Goal: Task Accomplishment & Management: Manage account settings

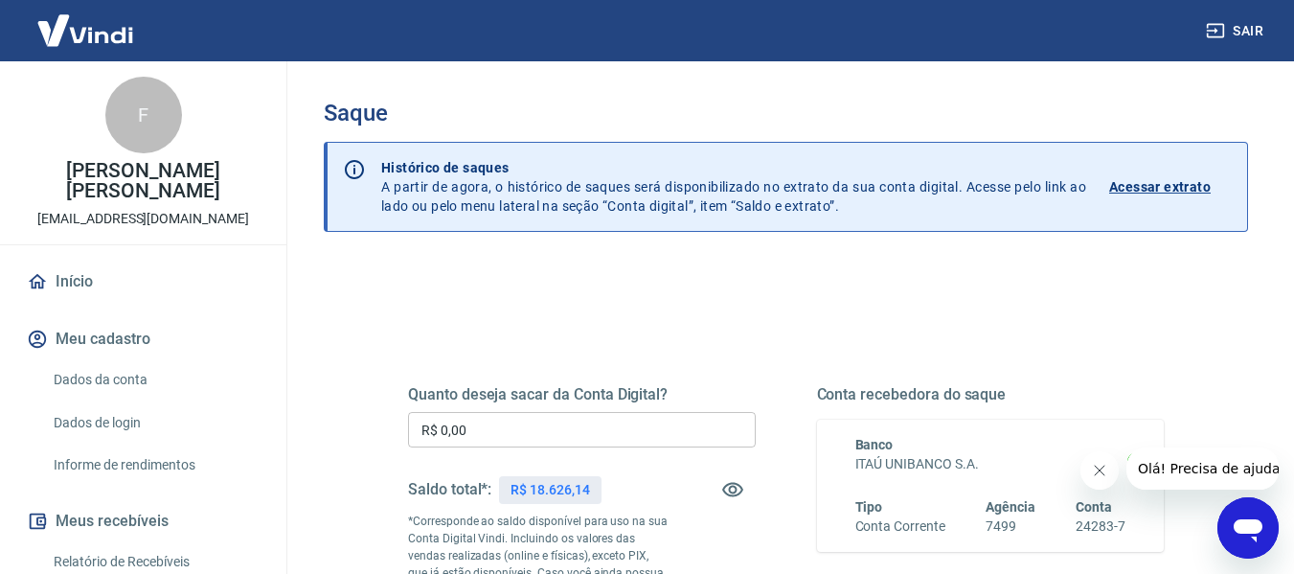
click at [528, 445] on input "R$ 0,00" at bounding box center [582, 429] width 348 height 35
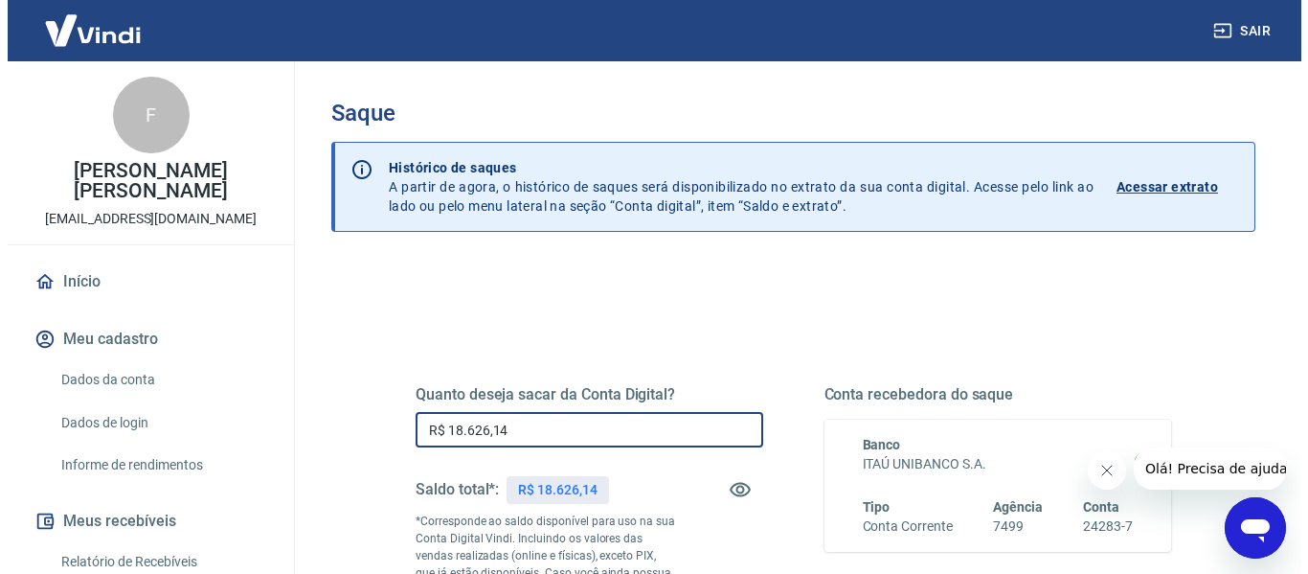
scroll to position [227, 0]
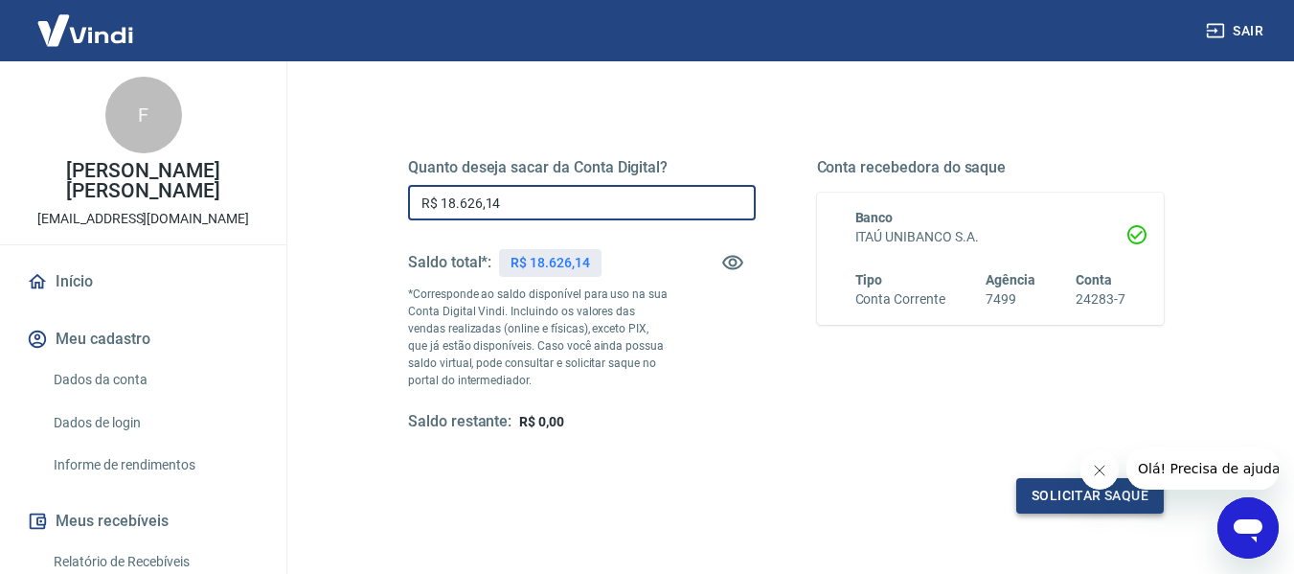
type input "R$ 18.626,14"
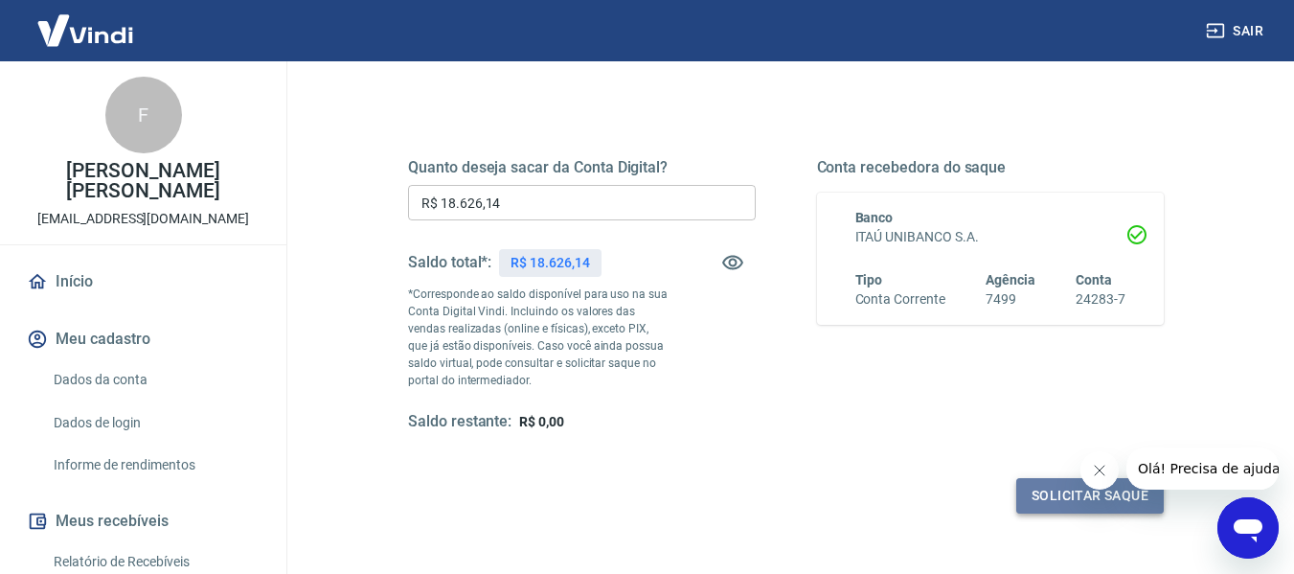
click at [1048, 481] on button "Solicitar saque" at bounding box center [1089, 495] width 147 height 35
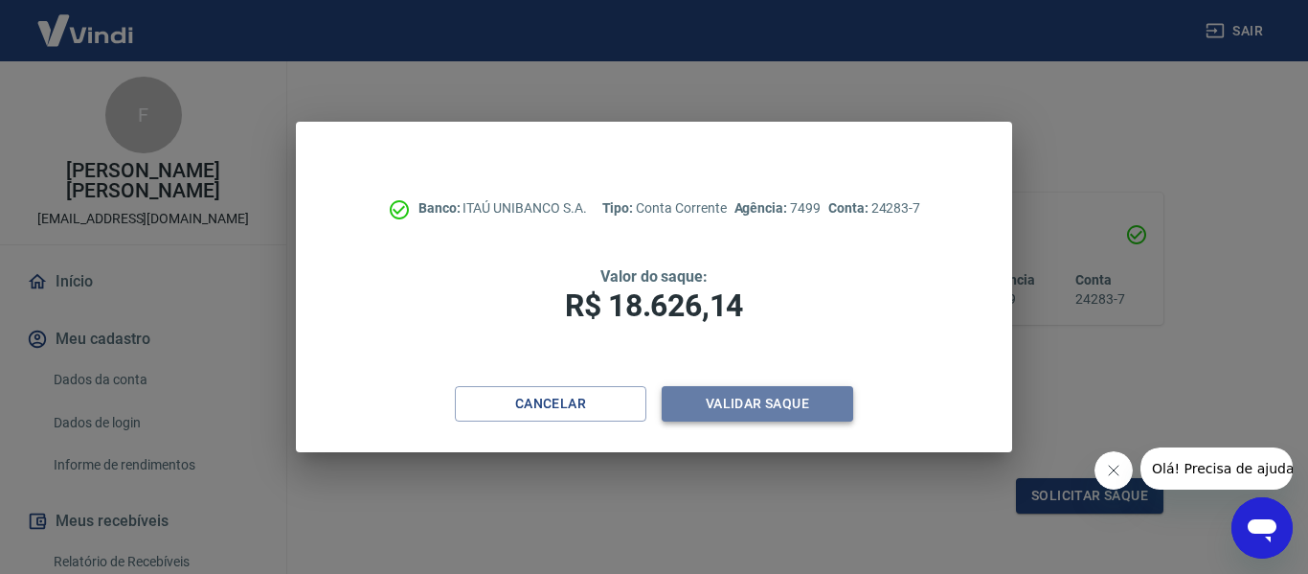
click at [791, 401] on button "Validar saque" at bounding box center [758, 403] width 192 height 35
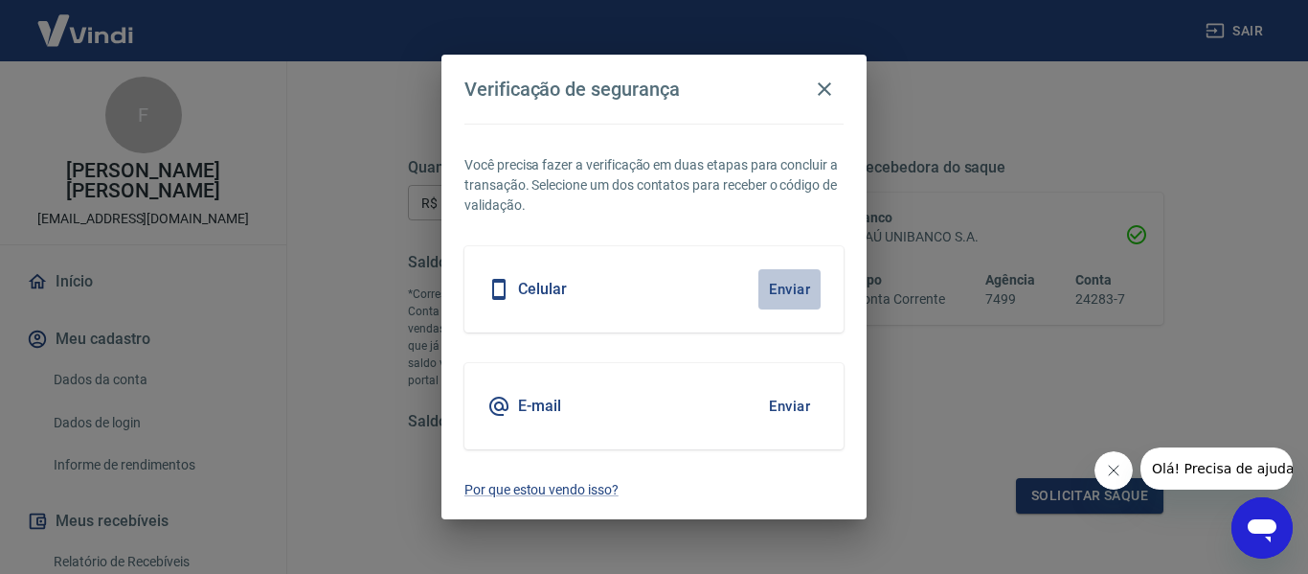
click at [793, 286] on button "Enviar" at bounding box center [789, 289] width 62 height 40
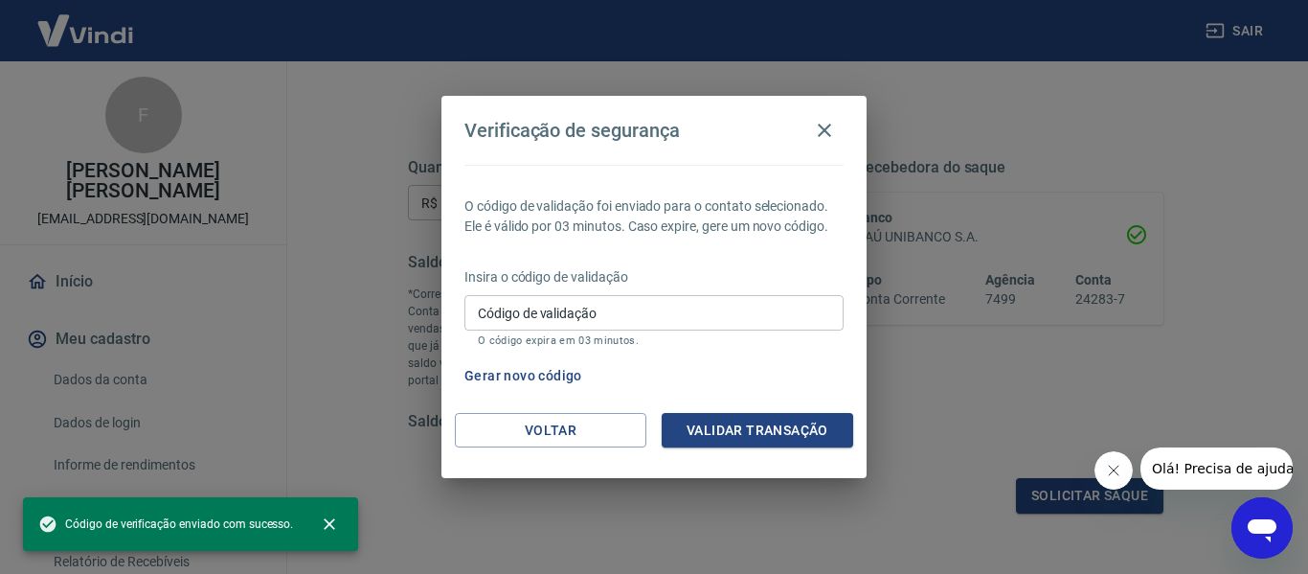
click at [664, 324] on input "Código de validação" at bounding box center [653, 312] width 379 height 35
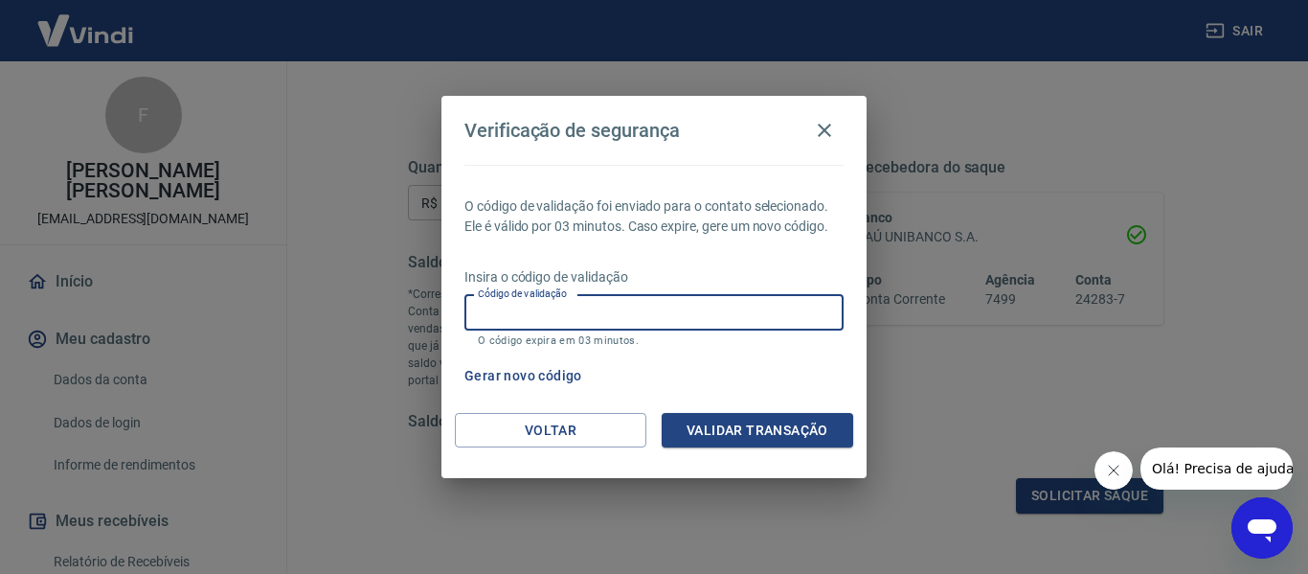
click at [688, 244] on div "O código de validação foi enviado para o contato selecionado. Ele é válido por …" at bounding box center [653, 289] width 425 height 248
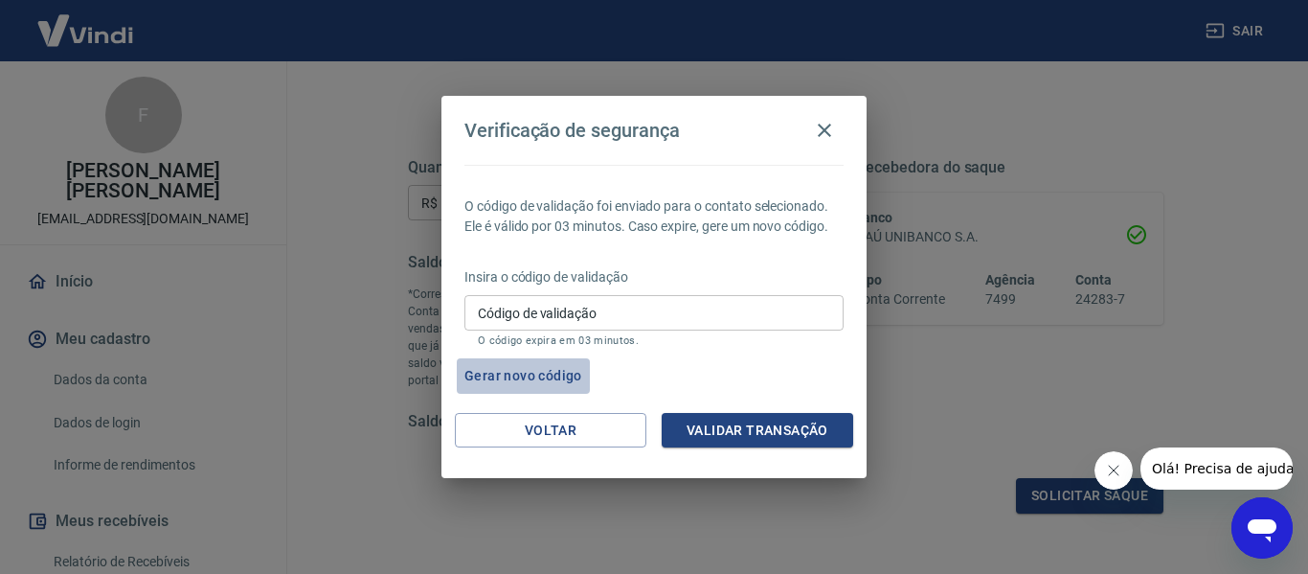
click at [530, 371] on button "Gerar novo código" at bounding box center [523, 375] width 133 height 35
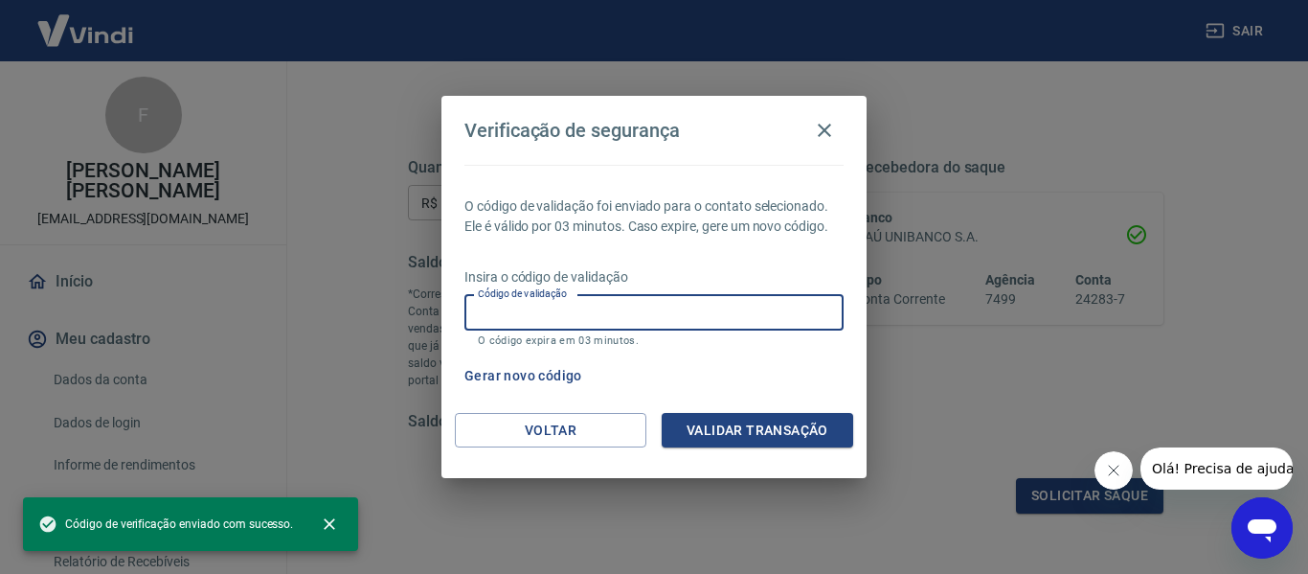
click at [623, 302] on input "Código de validação" at bounding box center [653, 312] width 379 height 35
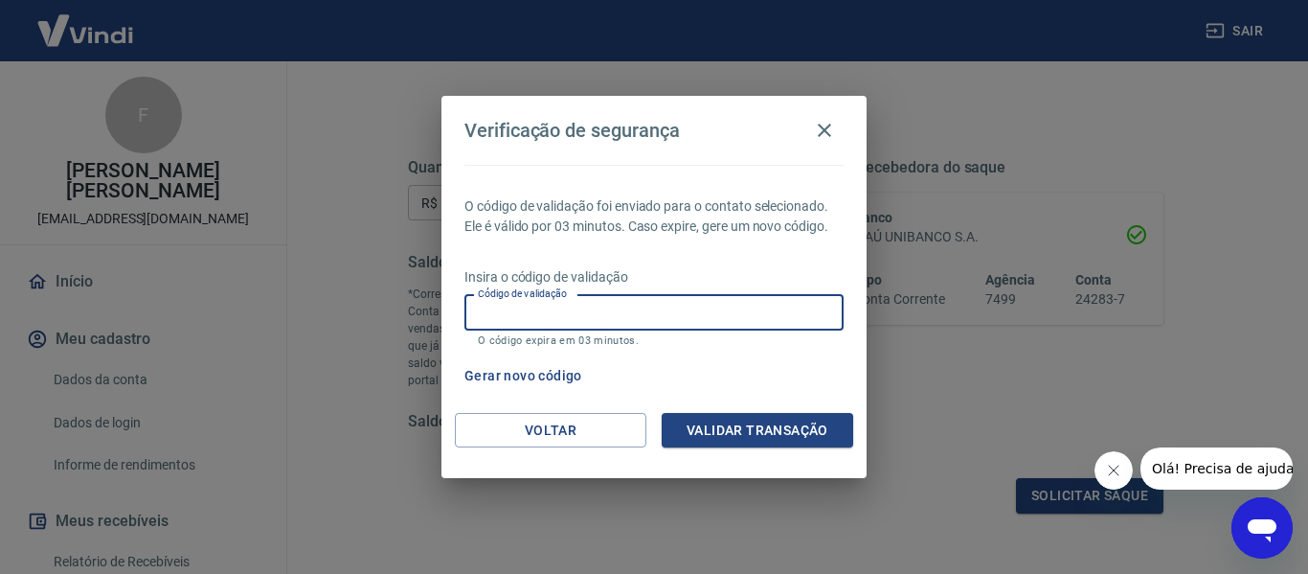
click at [623, 302] on input "Código de validação" at bounding box center [653, 312] width 379 height 35
click at [539, 374] on button "Gerar novo código" at bounding box center [523, 375] width 133 height 35
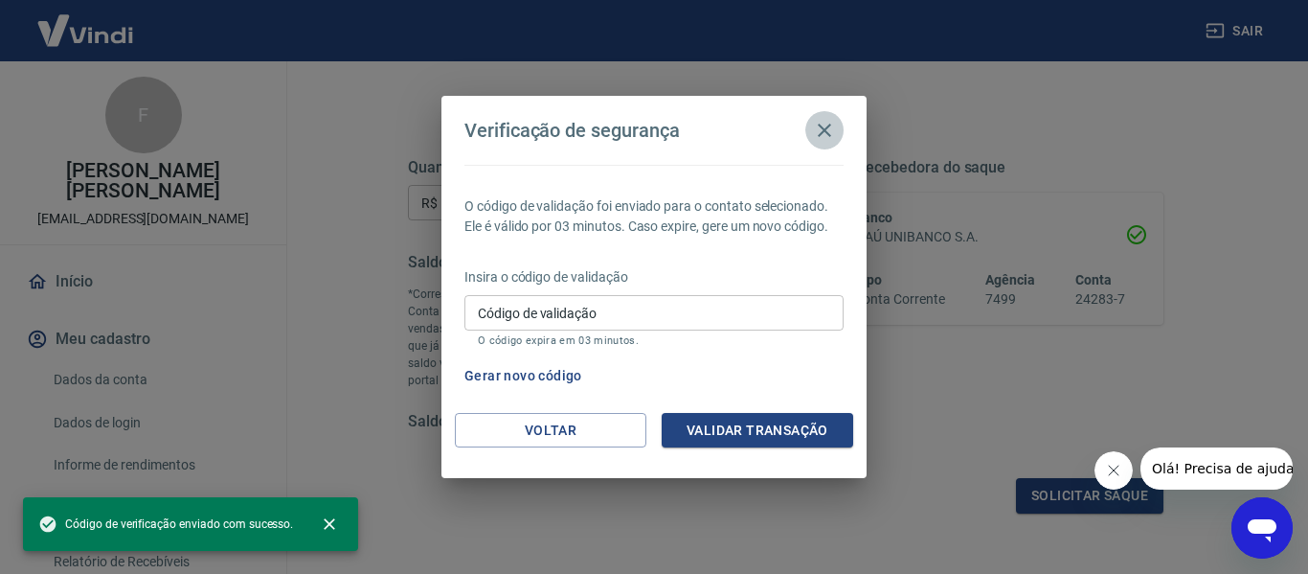
click at [821, 125] on icon "button" at bounding box center [824, 130] width 13 height 13
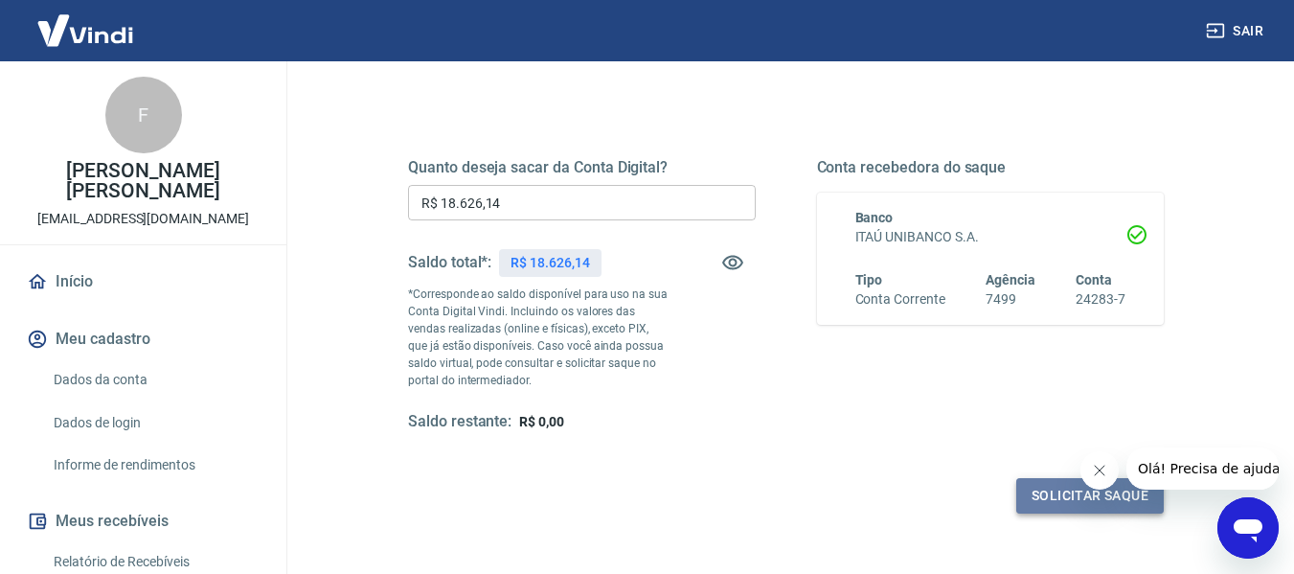
click at [1042, 495] on button "Solicitar saque" at bounding box center [1089, 495] width 147 height 35
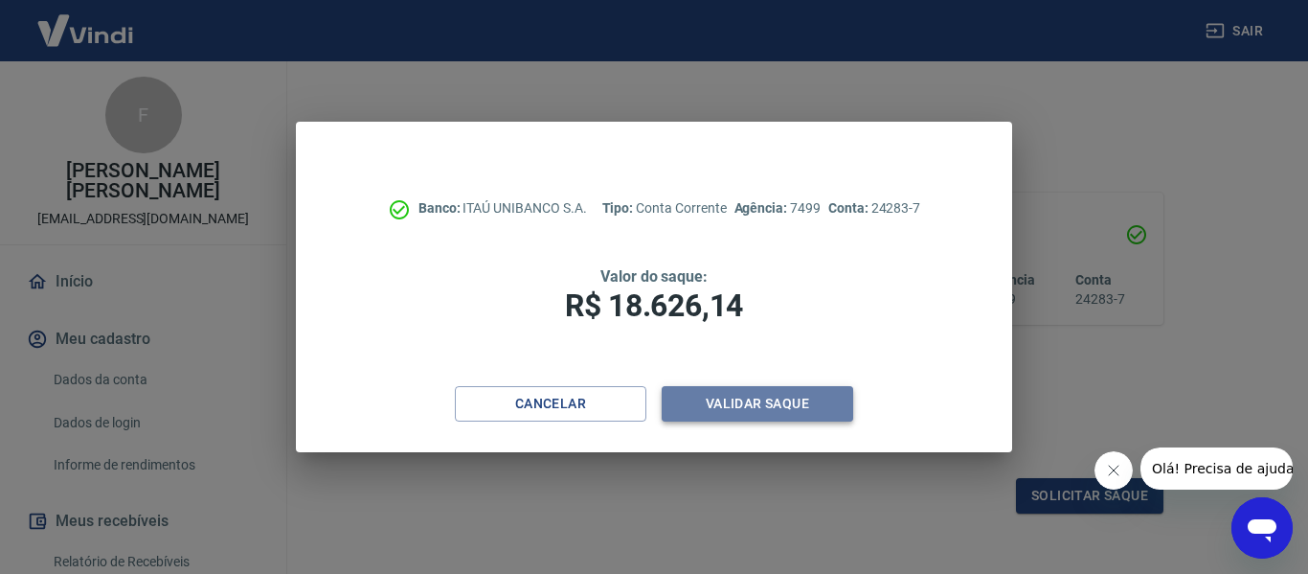
click at [714, 400] on button "Validar saque" at bounding box center [758, 403] width 192 height 35
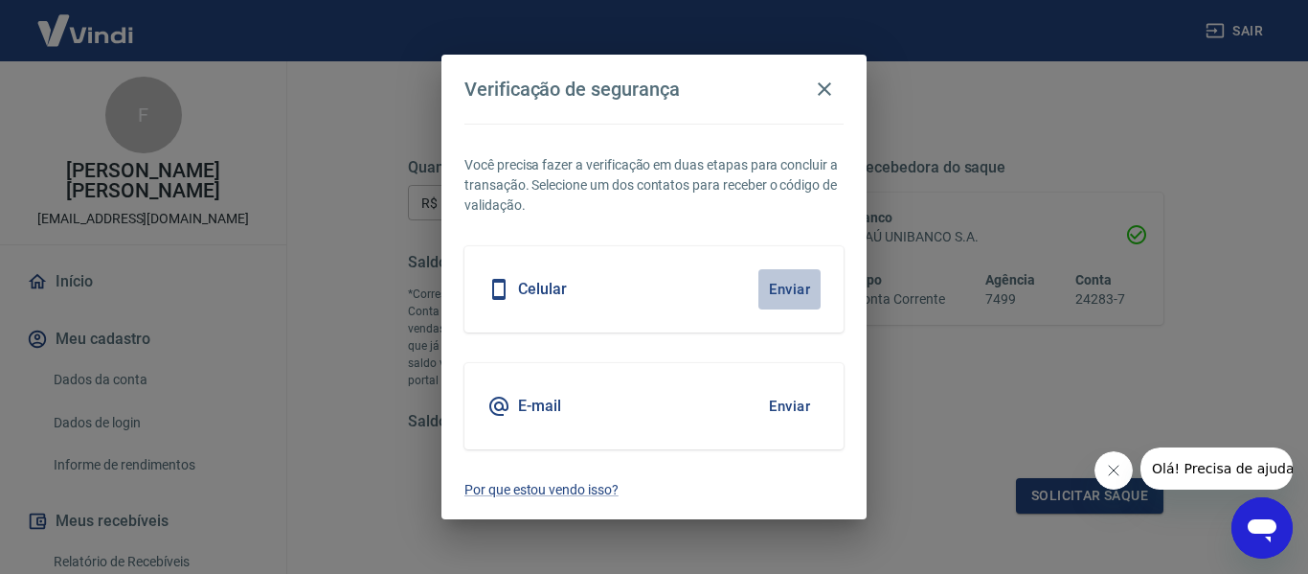
click at [791, 283] on button "Enviar" at bounding box center [789, 289] width 62 height 40
